Goal: Task Accomplishment & Management: Complete application form

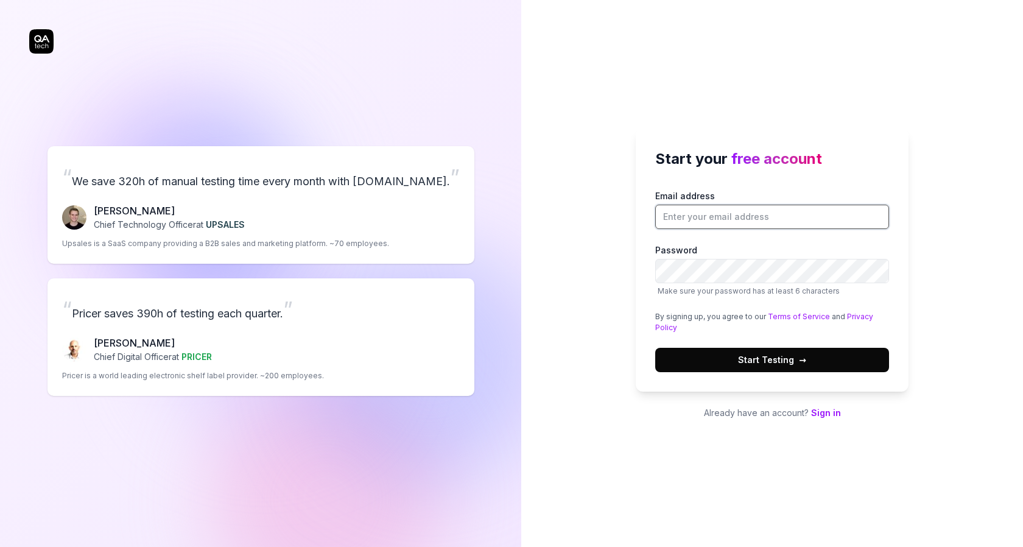
click at [674, 208] on input "Email address" at bounding box center [772, 217] width 234 height 24
click at [728, 217] on input "thuongton98@gmail.com" at bounding box center [772, 217] width 234 height 24
type input "thuonglovevietnam@gmail.com"
click at [655, 348] on button "Start Testing →" at bounding box center [772, 360] width 234 height 24
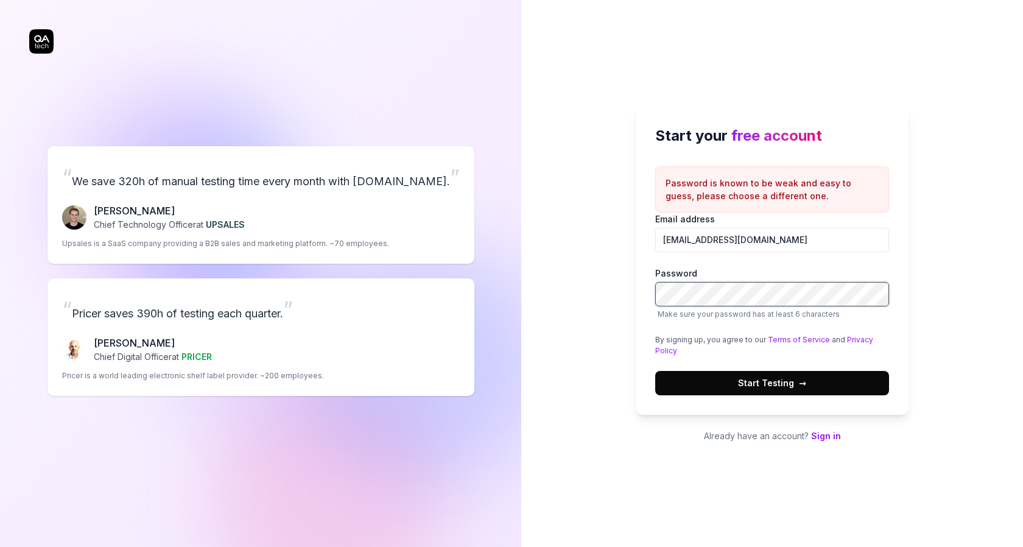
click at [655, 371] on button "Start Testing →" at bounding box center [772, 383] width 234 height 24
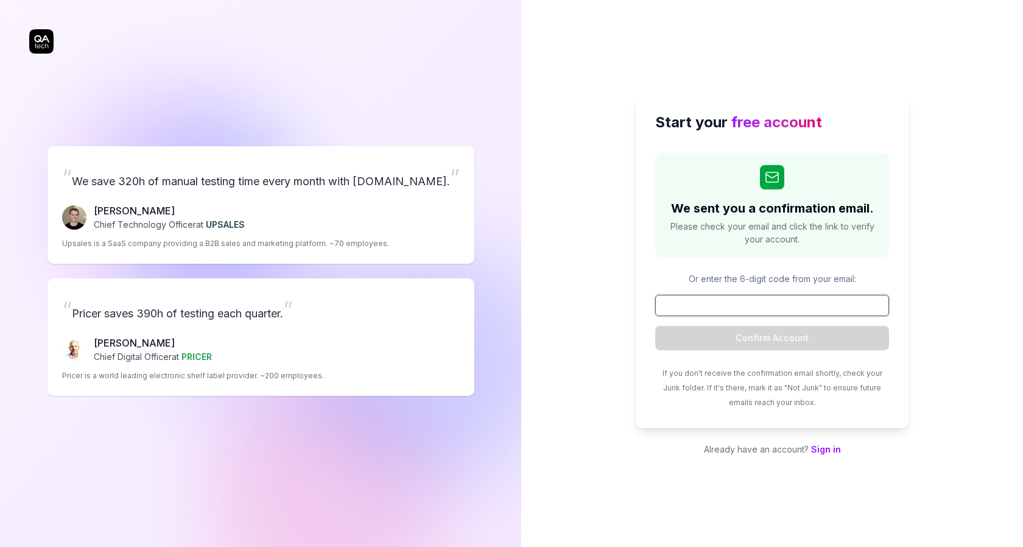
paste input "144371"
type input "144371"
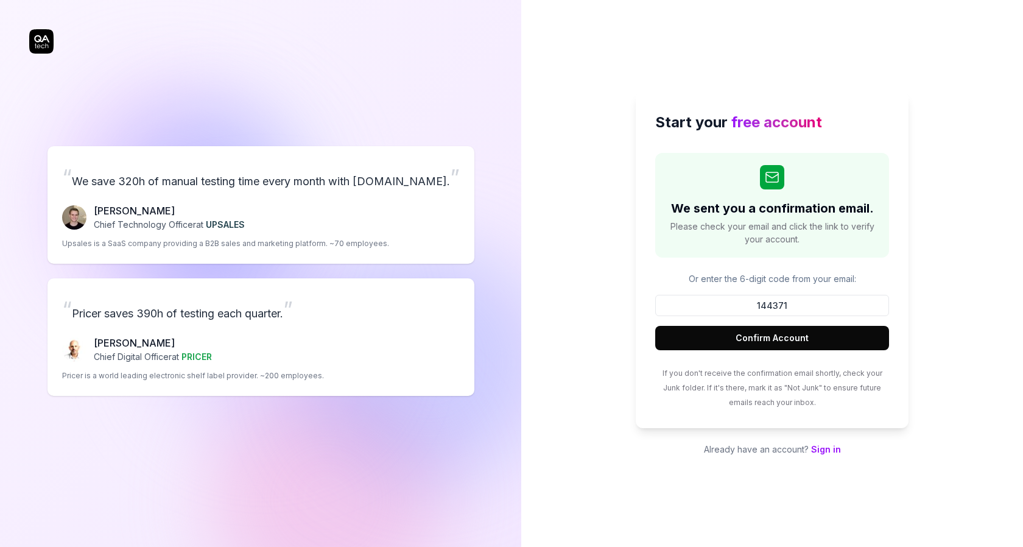
click at [777, 341] on button "Confirm Account" at bounding box center [772, 338] width 234 height 24
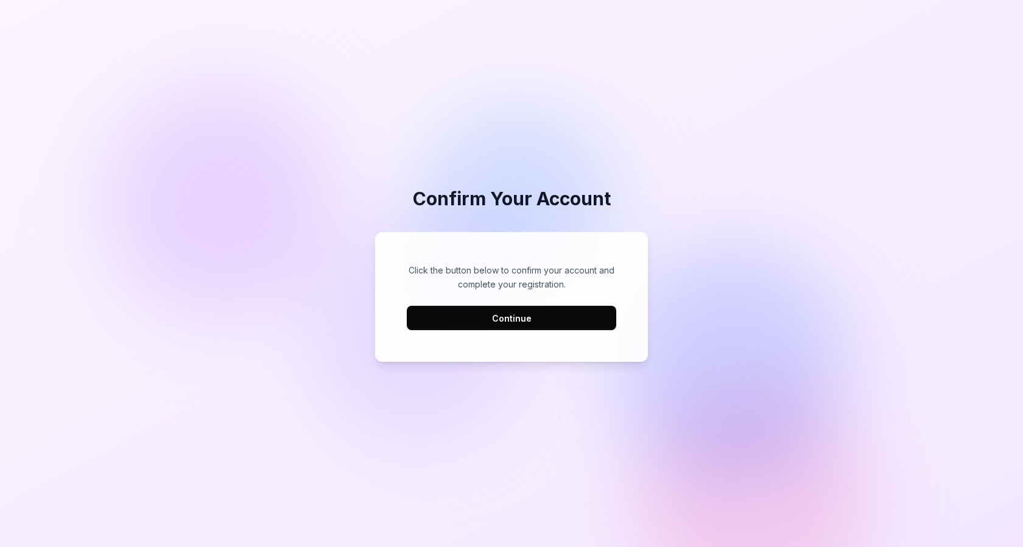
click at [474, 325] on button "Continue" at bounding box center [512, 318] width 210 height 24
